Goal: Navigation & Orientation: Find specific page/section

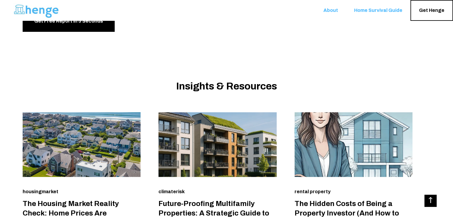
scroll to position [841, 0]
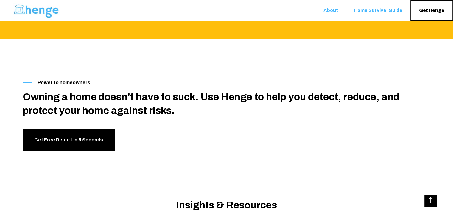
click at [329, 8] on span "About" at bounding box center [330, 11] width 15 height 6
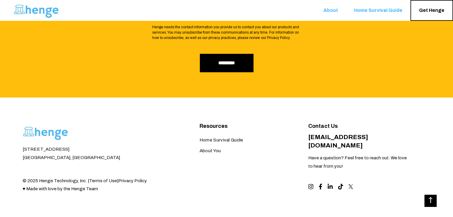
scroll to position [932, 0]
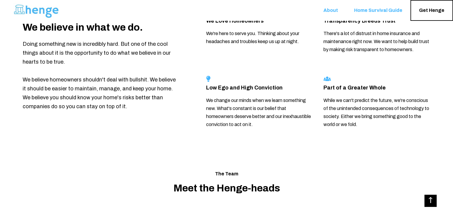
scroll to position [932, 0]
